Goal: Navigation & Orientation: Find specific page/section

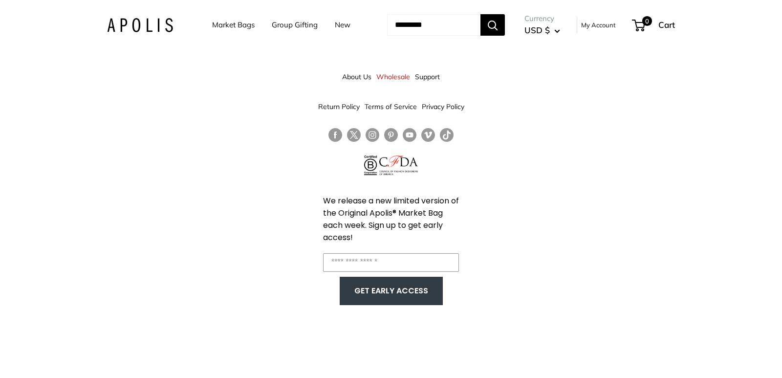
click at [348, 76] on link "About Us" at bounding box center [356, 77] width 29 height 18
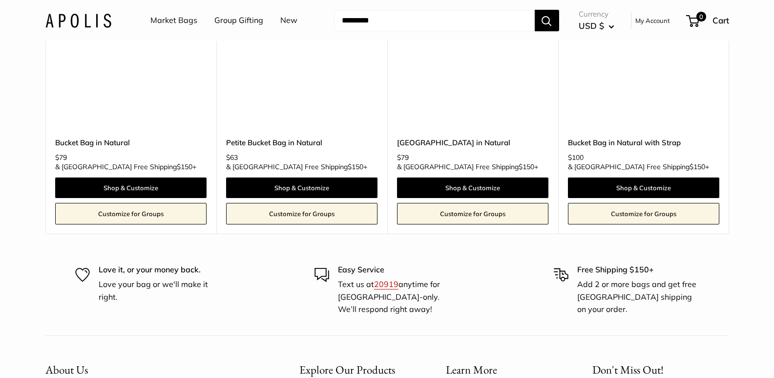
scroll to position [2759, 0]
